Goal: Transaction & Acquisition: Purchase product/service

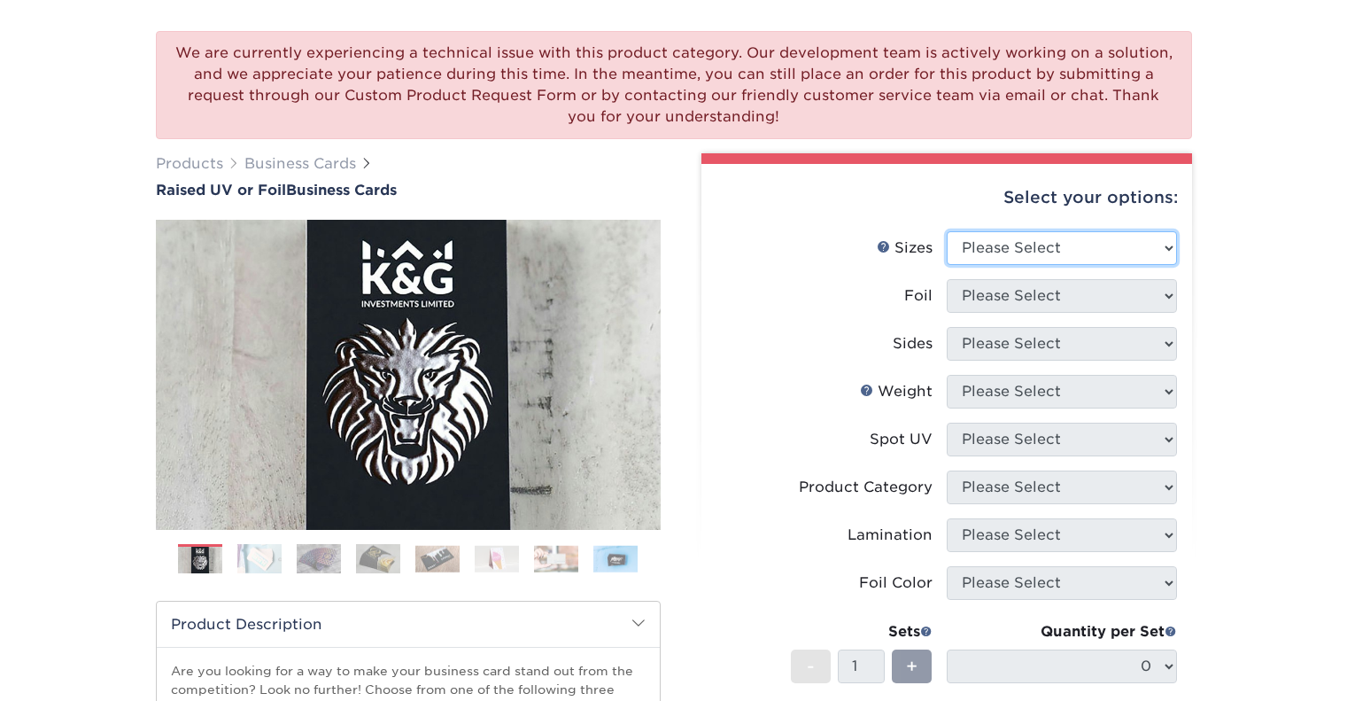
click at [1019, 244] on select "Please Select 2" x 3.5" - Standard" at bounding box center [1062, 248] width 230 height 34
select select "2.00x3.50"
click at [947, 231] on select "Please Select 2" x 3.5" - Standard" at bounding box center [1062, 248] width 230 height 34
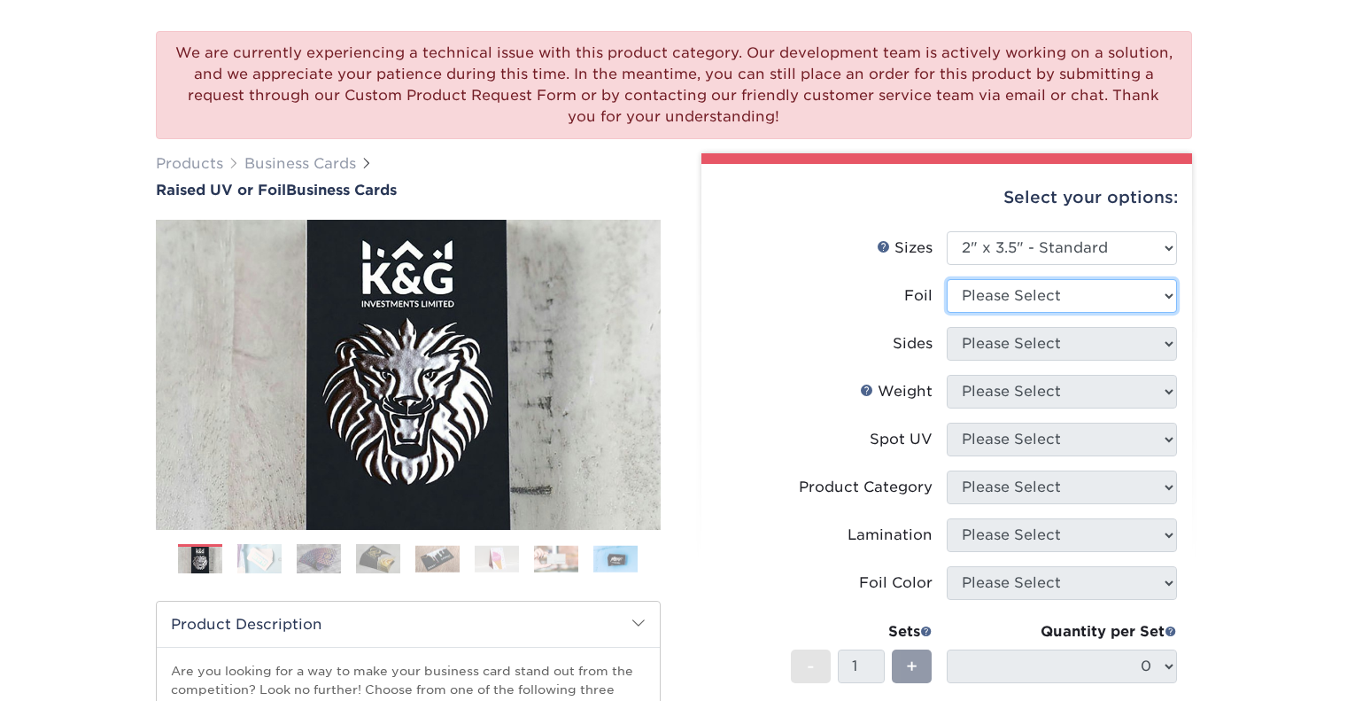
click at [1029, 296] on select "Please Select No Yes" at bounding box center [1062, 296] width 230 height 34
select select "1"
click at [947, 279] on select "Please Select No Yes" at bounding box center [1062, 296] width 230 height 34
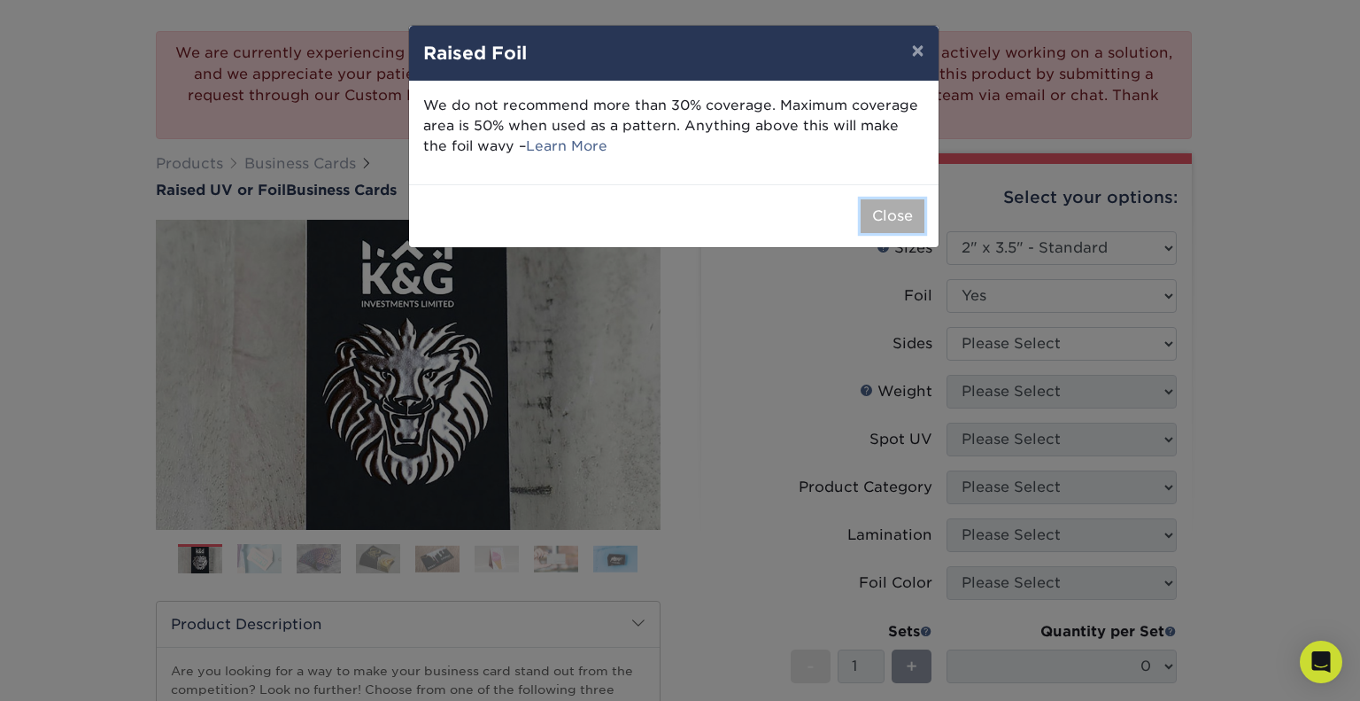
click at [896, 229] on button "Close" at bounding box center [893, 216] width 64 height 34
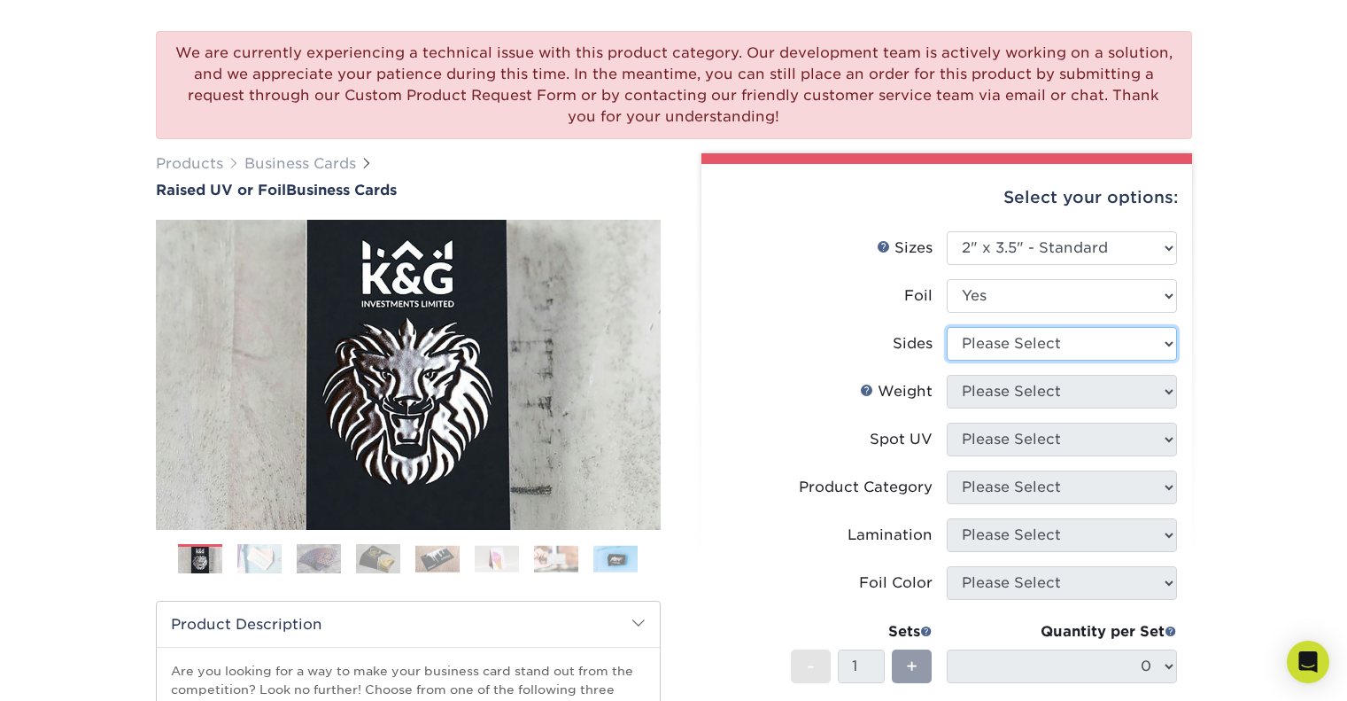
click at [1058, 348] on select "Please Select Print Both Sides - Foil Both Sides Print Both Sides - Foil Front …" at bounding box center [1062, 344] width 230 height 34
select select "e9e9dfb3-fba1-4d60-972c-fd9ca5904d33"
click at [947, 327] on select "Please Select Print Both Sides - Foil Both Sides Print Both Sides - Foil Front …" at bounding box center [1062, 344] width 230 height 34
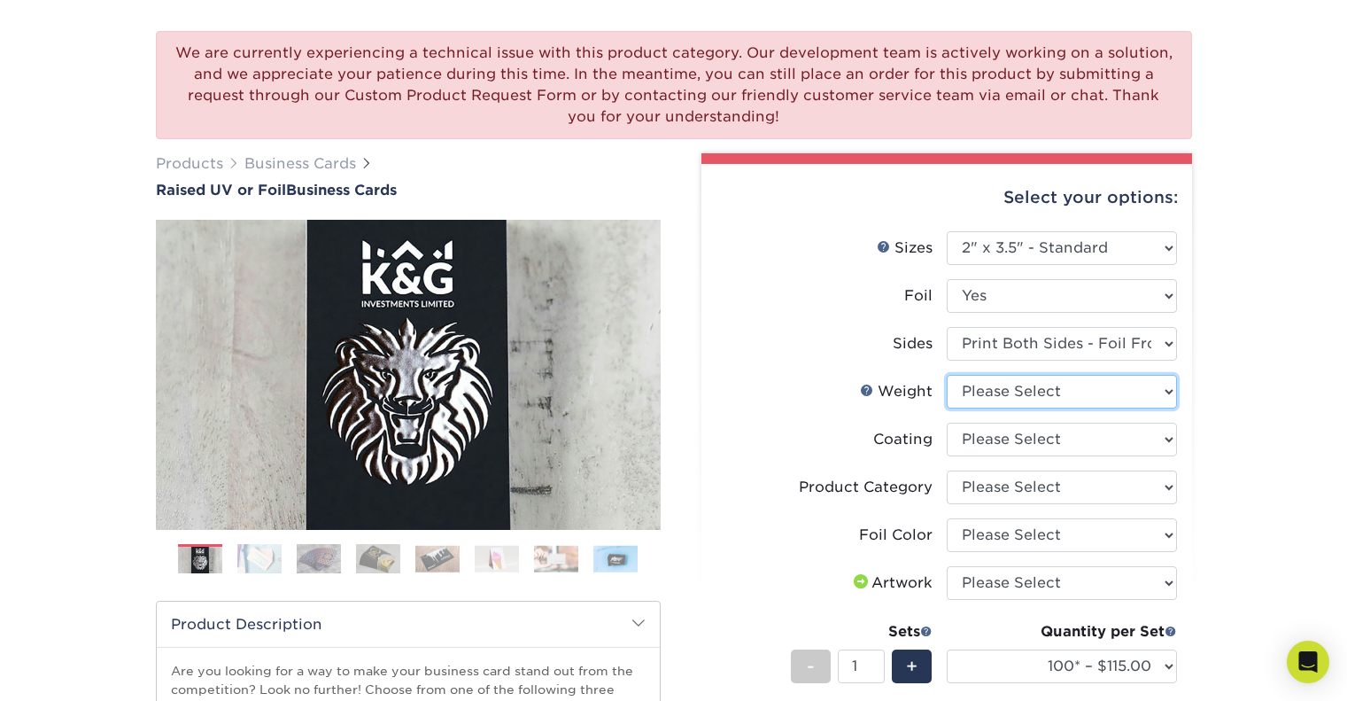
click at [1102, 396] on select "Please Select 16PT" at bounding box center [1062, 392] width 230 height 34
select select "16PT"
click at [947, 375] on select "Please Select 16PT" at bounding box center [1062, 392] width 230 height 34
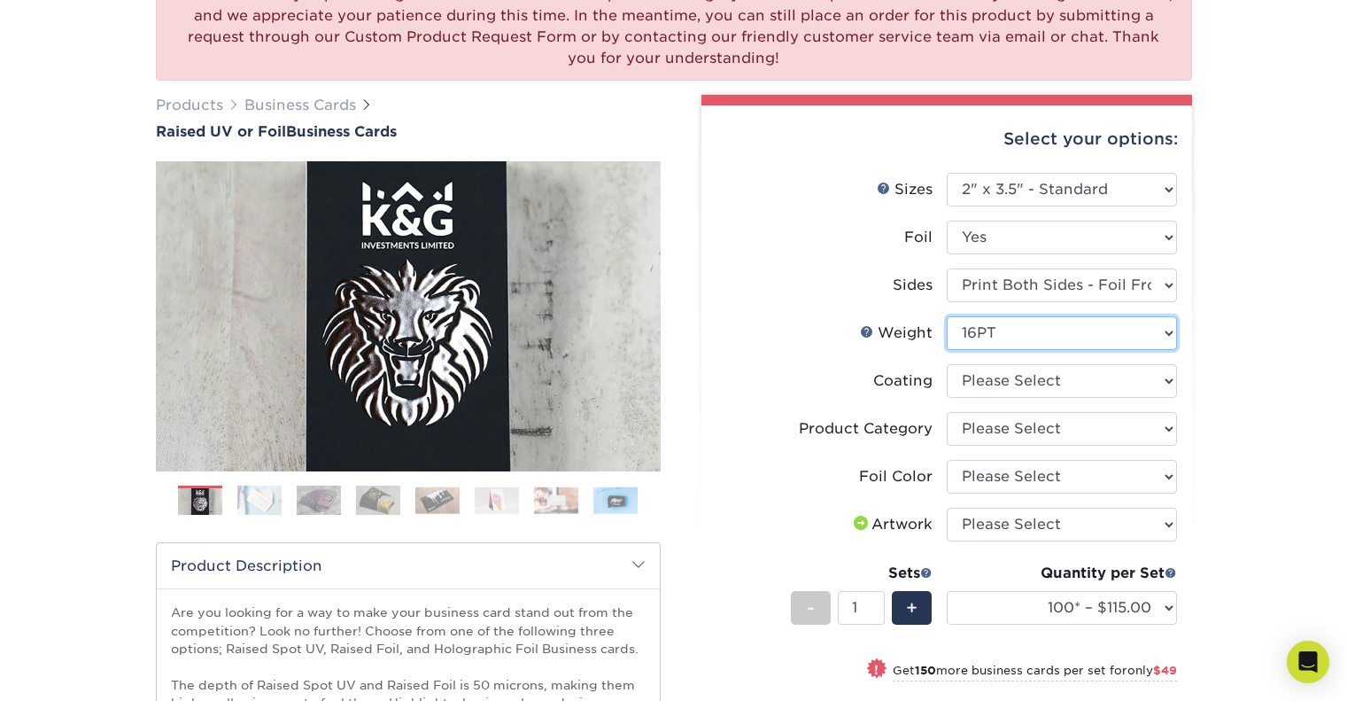
scroll to position [177, 0]
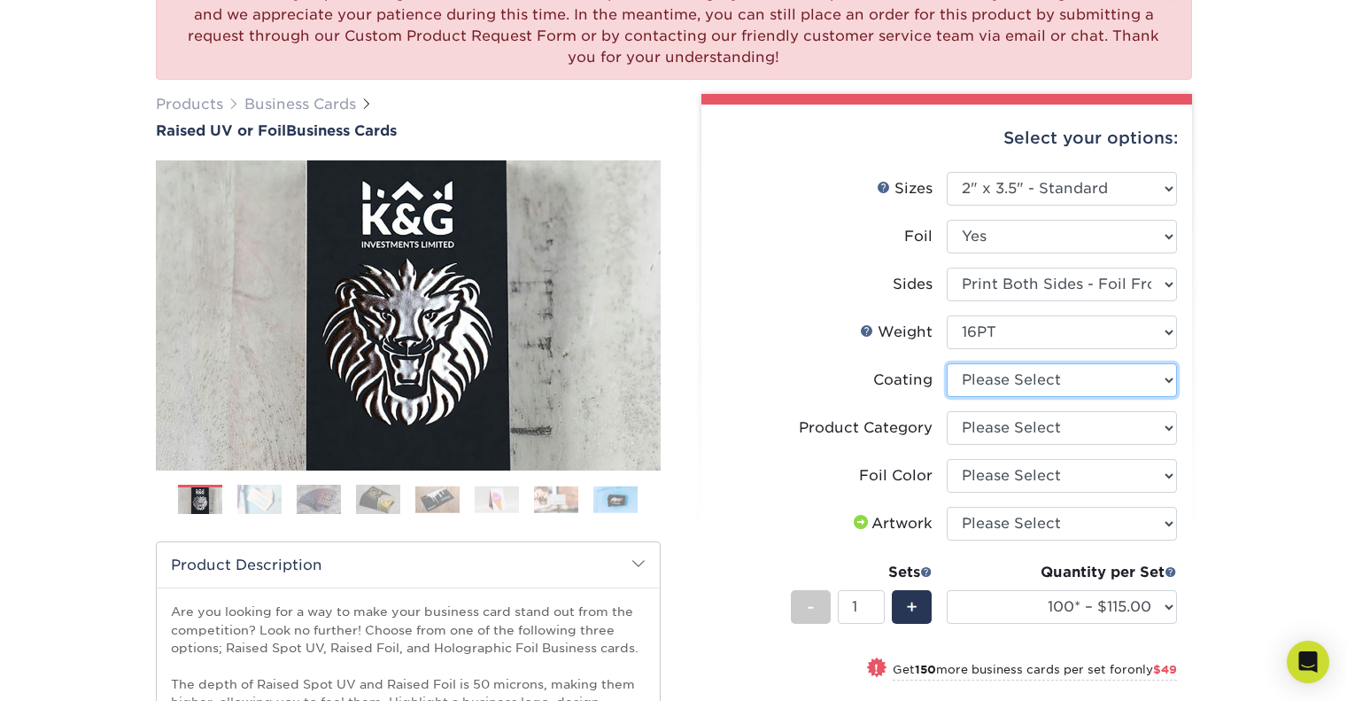
click at [1108, 387] on select at bounding box center [1062, 380] width 230 height 34
select select "3e7618de-abca-4bda-9f97-8b9129e913d8"
click at [947, 363] on select at bounding box center [1062, 380] width 230 height 34
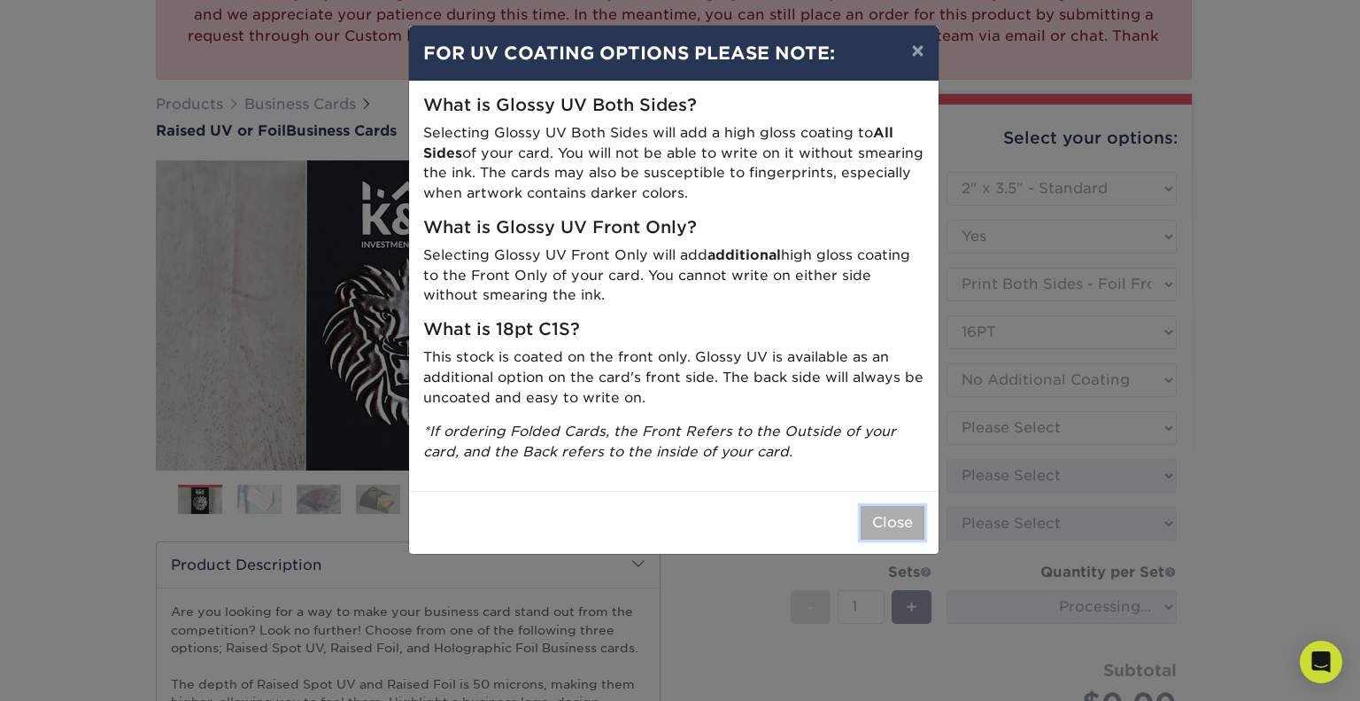
click at [890, 522] on button "Close" at bounding box center [893, 523] width 64 height 34
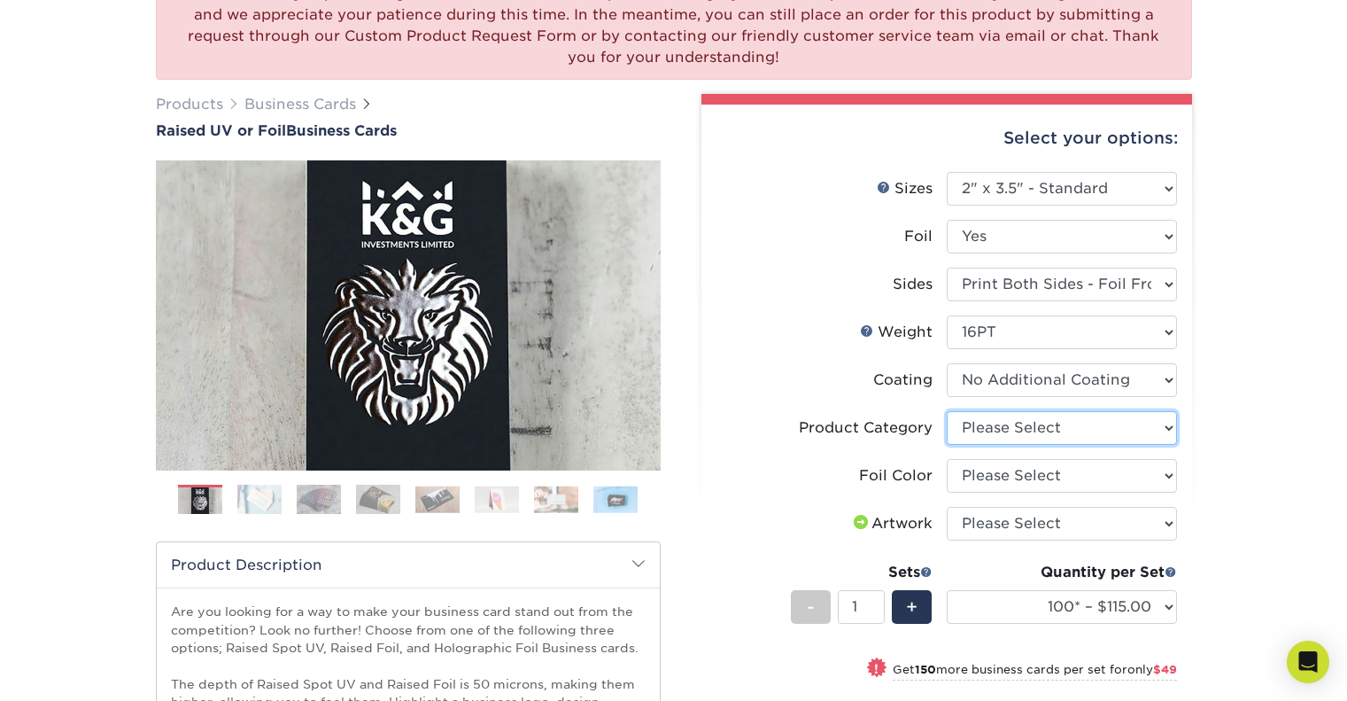
click at [1000, 425] on select "Please Select Business Cards" at bounding box center [1062, 428] width 230 height 34
select select "3b5148f1-0588-4f88-a218-97bcfdce65c1"
click at [947, 411] on select "Please Select Business Cards" at bounding box center [1062, 428] width 230 height 34
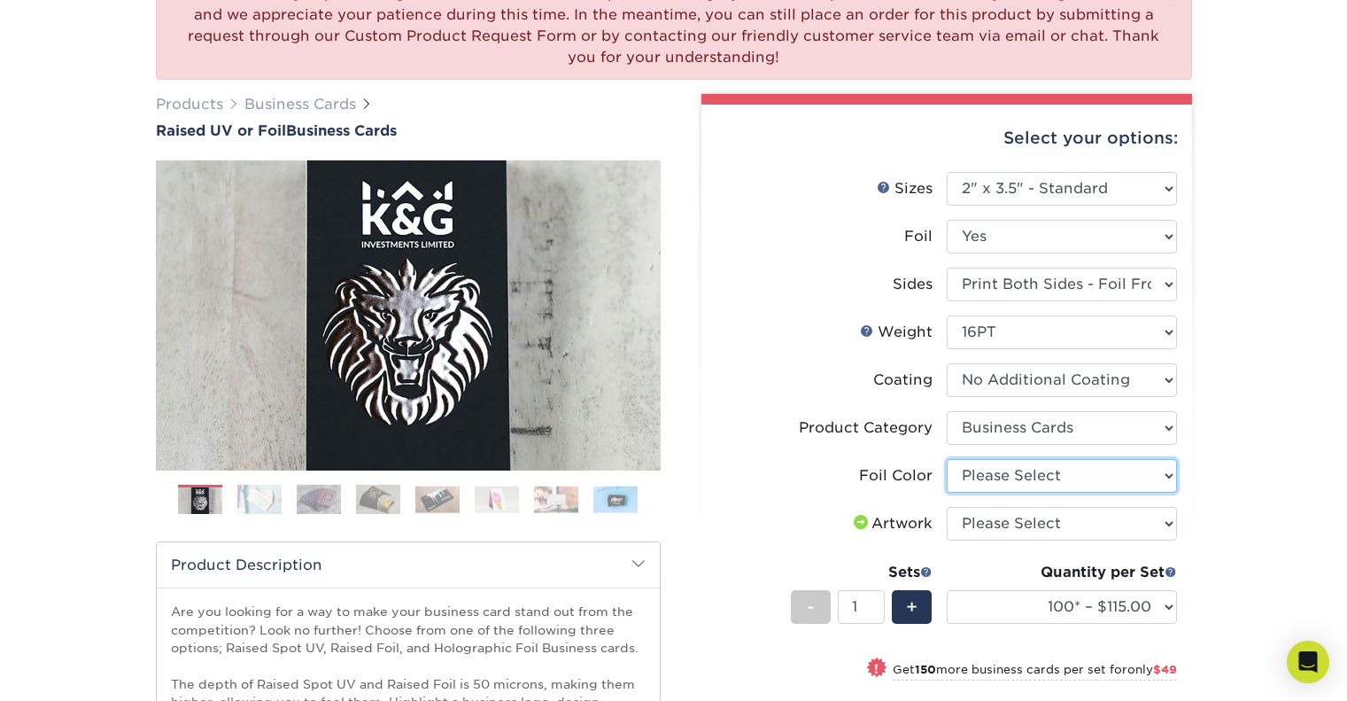
click at [999, 474] on select "Please Select Silver Foil Gold Foil Holographic Foil" at bounding box center [1062, 476] width 230 height 34
select select "acffa4a5-22f9-4585-ba3f-0adaa54b8c85"
click at [947, 459] on select "Please Select Silver Foil Gold Foil Holographic Foil" at bounding box center [1062, 476] width 230 height 34
click at [1012, 522] on select "Please Select I will upload files I need a design - $100" at bounding box center [1062, 524] width 230 height 34
select select "upload"
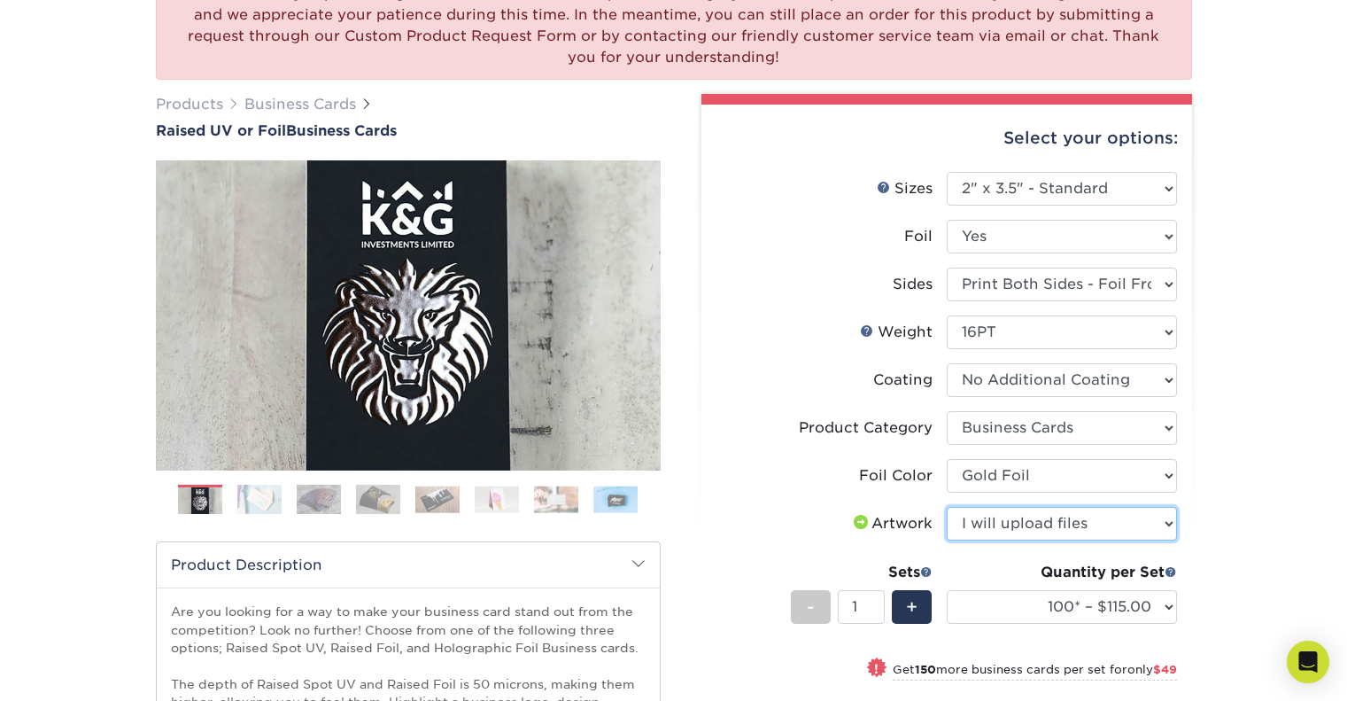
click at [947, 507] on select "Please Select I will upload files I need a design - $100" at bounding box center [1062, 524] width 230 height 34
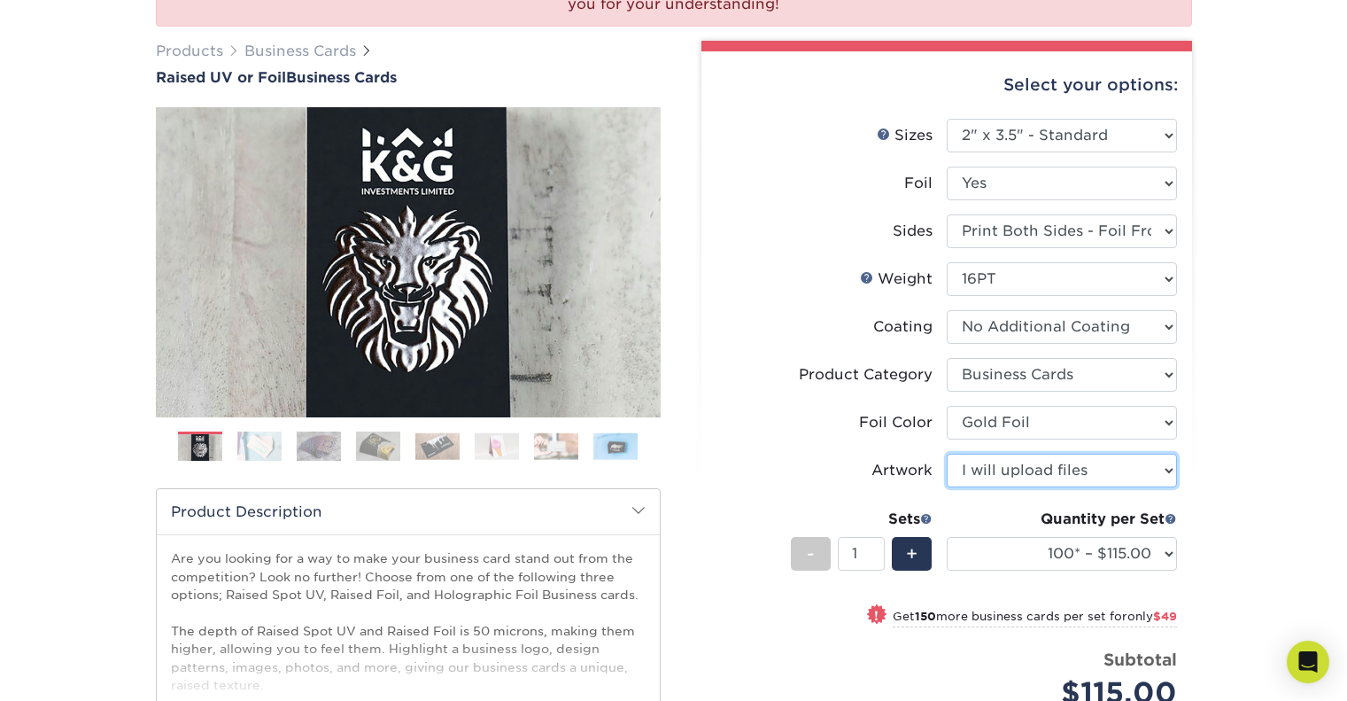
scroll to position [295, 0]
